Goal: Task Accomplishment & Management: Use online tool/utility

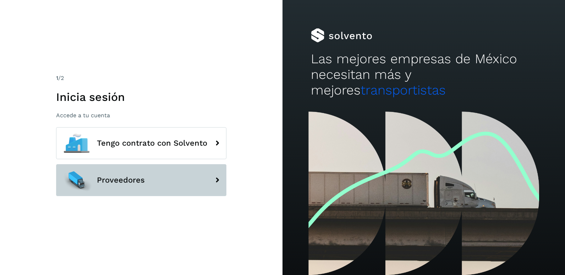
click at [211, 182] on icon at bounding box center [217, 180] width 14 height 14
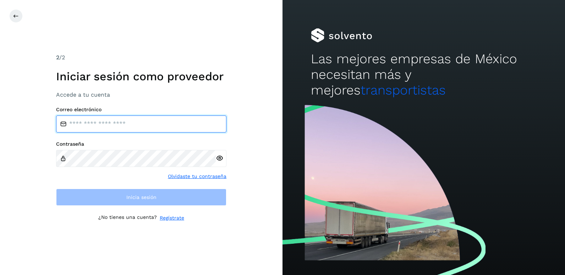
type input "**********"
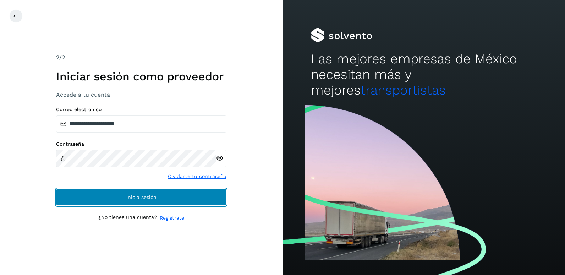
click at [165, 195] on button "Inicia sesión" at bounding box center [141, 196] width 170 height 17
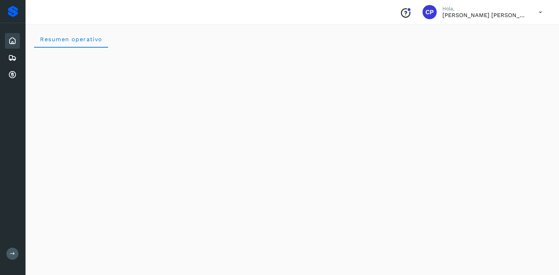
click at [12, 43] on icon at bounding box center [12, 41] width 9 height 9
click at [10, 74] on icon at bounding box center [12, 75] width 9 height 9
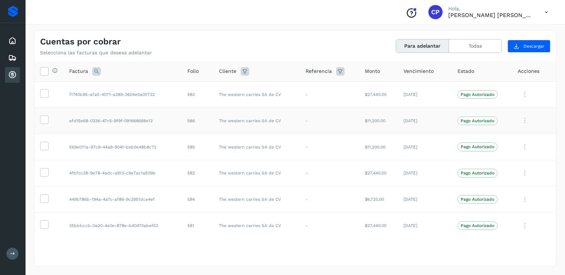
scroll to position [2, 0]
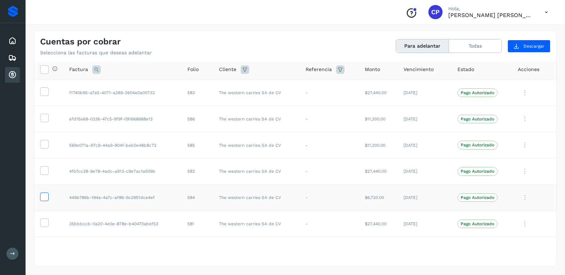
click at [44, 194] on icon at bounding box center [43, 195] width 7 height 7
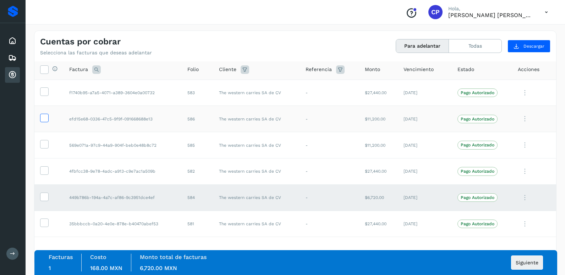
click at [45, 120] on icon at bounding box center [43, 117] width 7 height 7
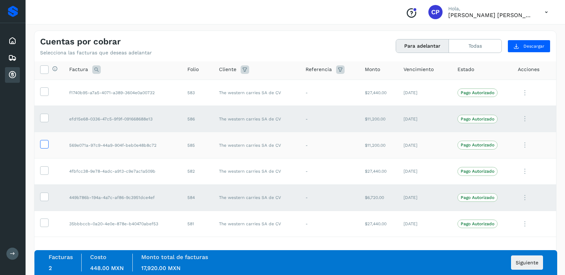
click at [43, 145] on icon at bounding box center [43, 143] width 7 height 7
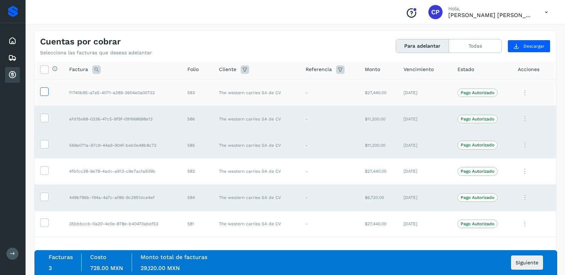
click at [43, 93] on icon at bounding box center [43, 90] width 7 height 7
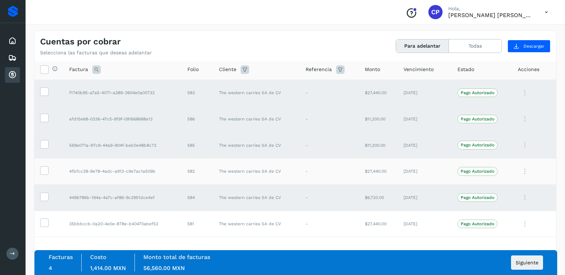
click at [44, 178] on td at bounding box center [48, 171] width 29 height 26
click at [44, 173] on icon at bounding box center [43, 169] width 7 height 7
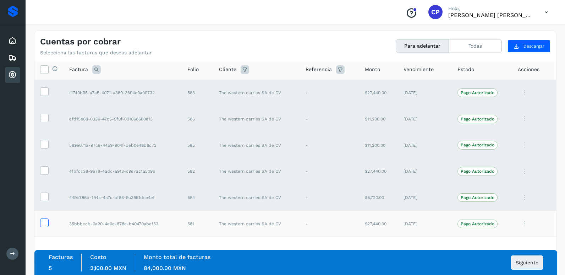
click at [44, 221] on icon at bounding box center [43, 221] width 7 height 7
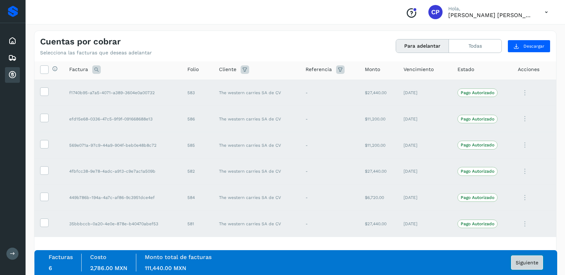
click at [521, 261] on span "Siguiente" at bounding box center [526, 262] width 23 height 5
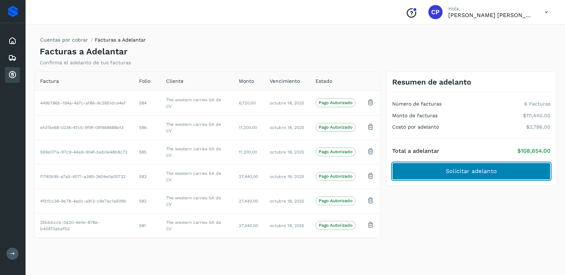
click at [463, 173] on span "Solicitar adelanto" at bounding box center [471, 171] width 51 height 8
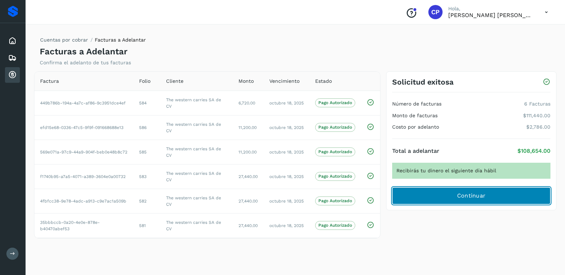
click at [456, 195] on button "Continuar" at bounding box center [471, 195] width 158 height 17
